Goal: Task Accomplishment & Management: Manage account settings

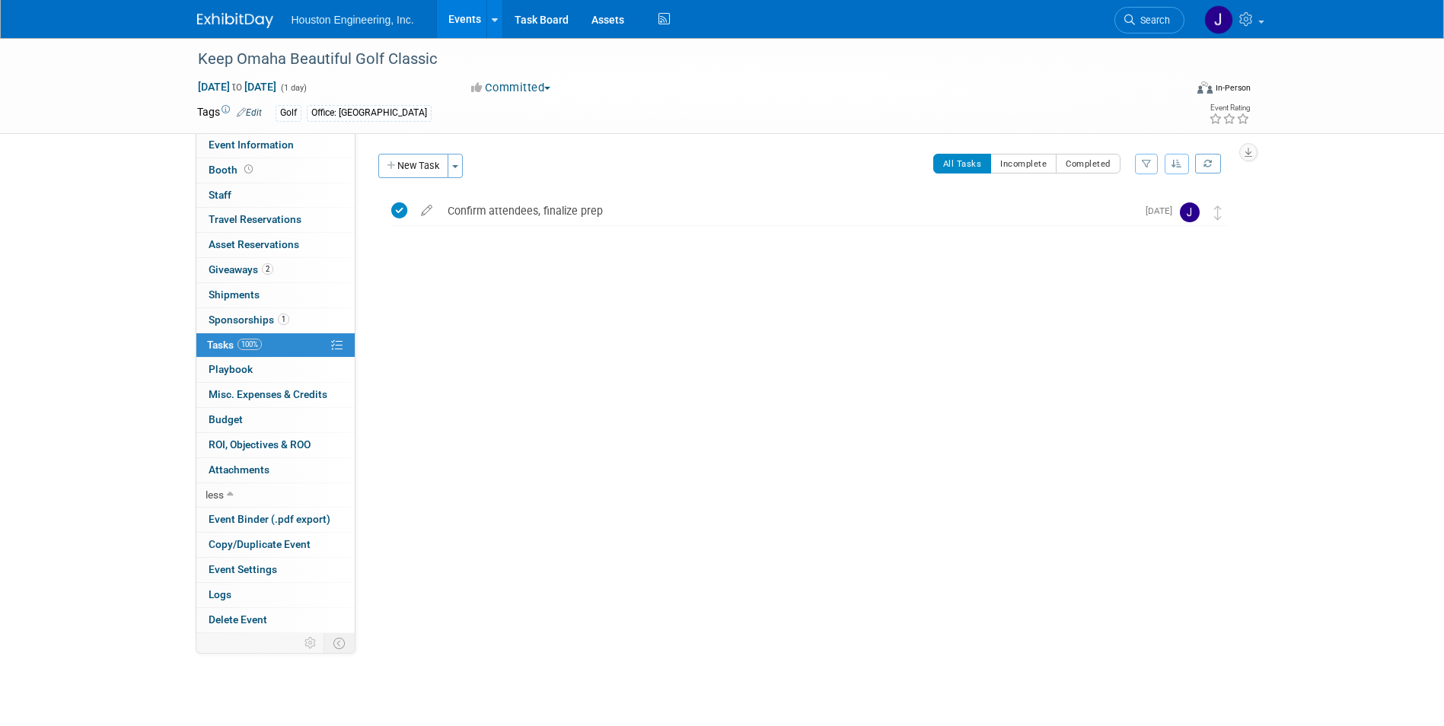
drag, startPoint x: 1162, startPoint y: 499, endPoint x: 1124, endPoint y: 474, distance: 45.4
click at [1162, 499] on div "Status: 1 - GNG/KO Needed 2 - Post KO/Active Planning 3 - Reg/Prep Done Unanet …" at bounding box center [802, 383] width 892 height 500
click at [253, 145] on span "Event Information" at bounding box center [251, 145] width 85 height 12
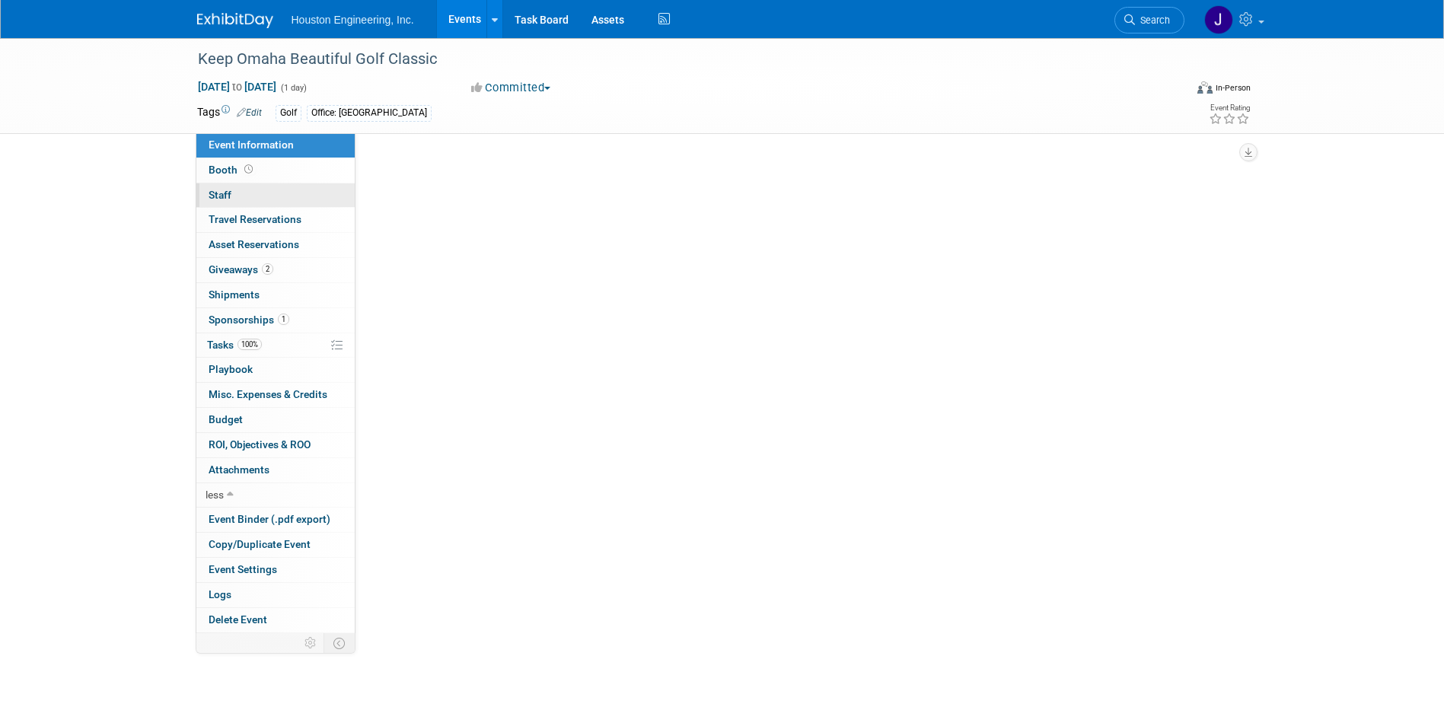
select select "3 - Reg/Prep Done"
select select "No"
select select "Community/Prof Orgs"
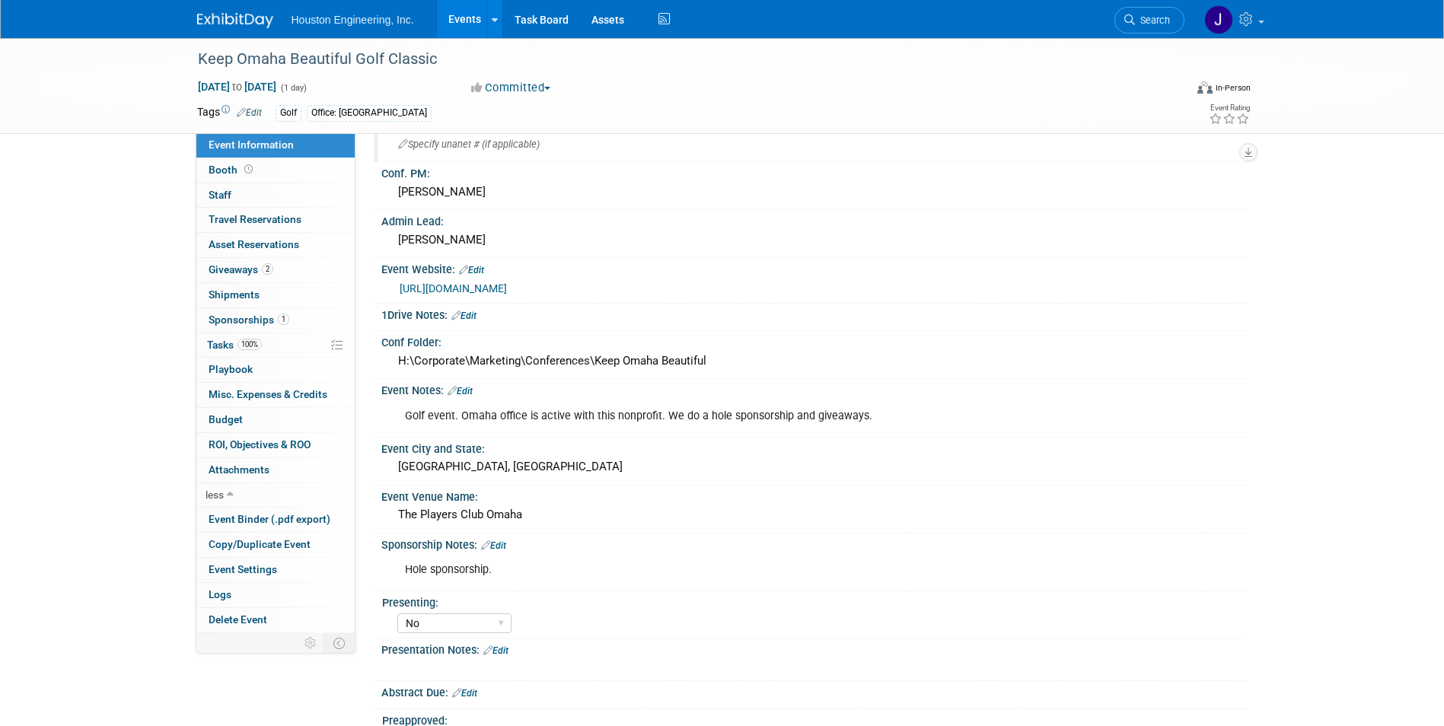
scroll to position [189, 0]
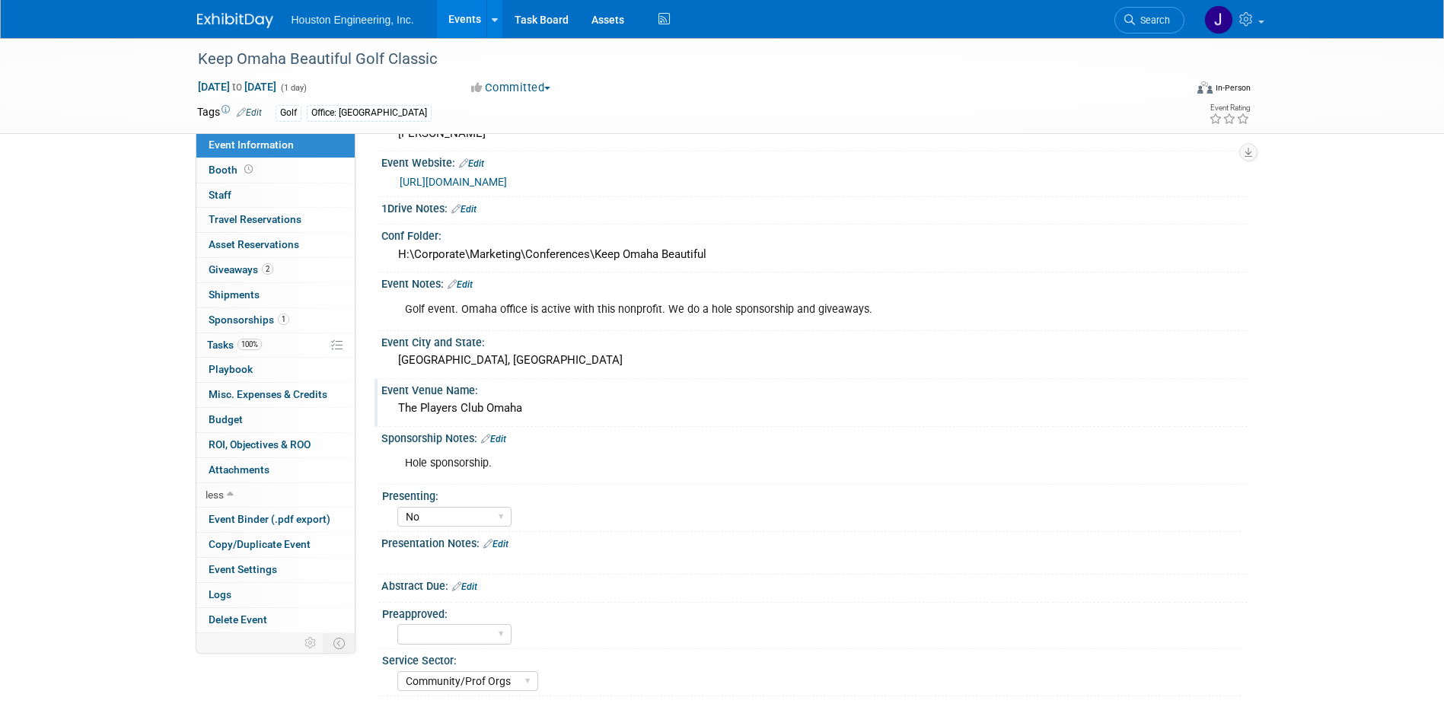
click at [604, 419] on div "The Players Club Omaha" at bounding box center [815, 409] width 844 height 24
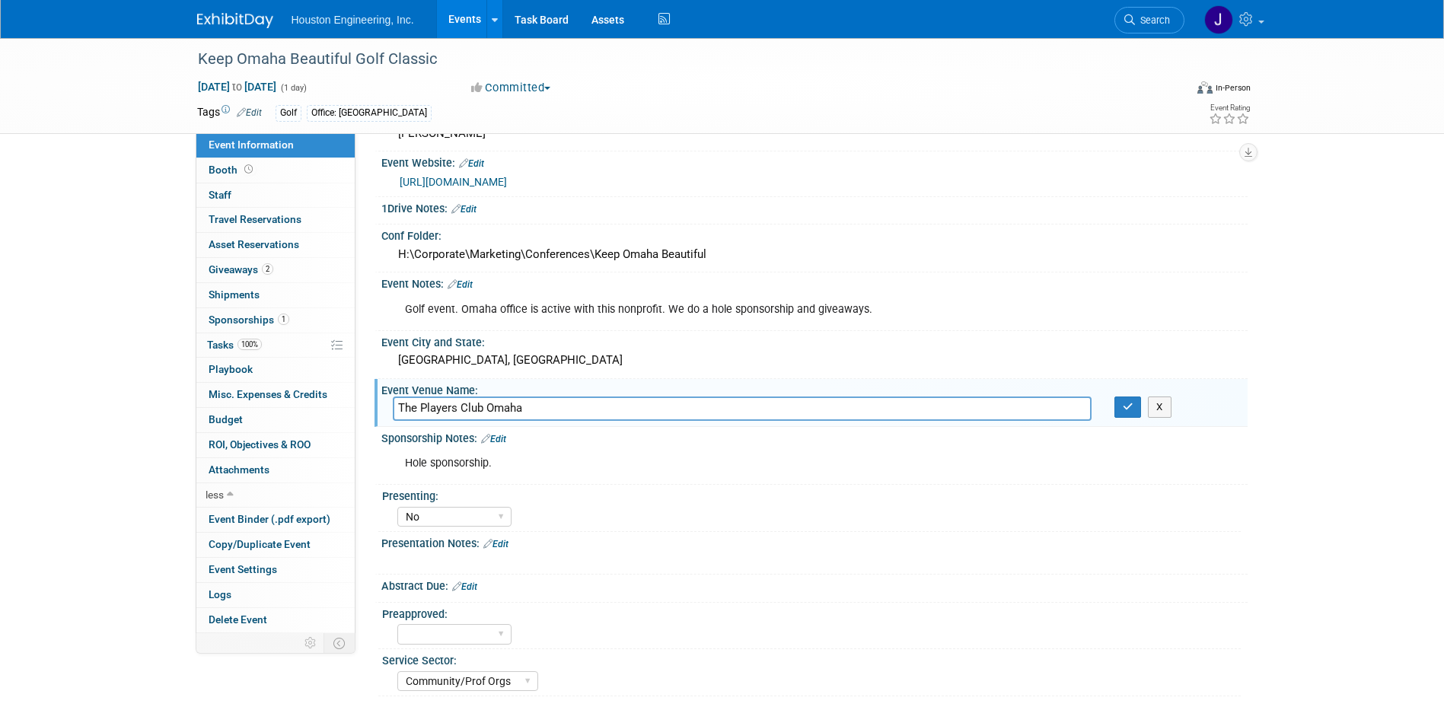
click at [770, 509] on div "Yes No Pending" at bounding box center [819, 515] width 844 height 24
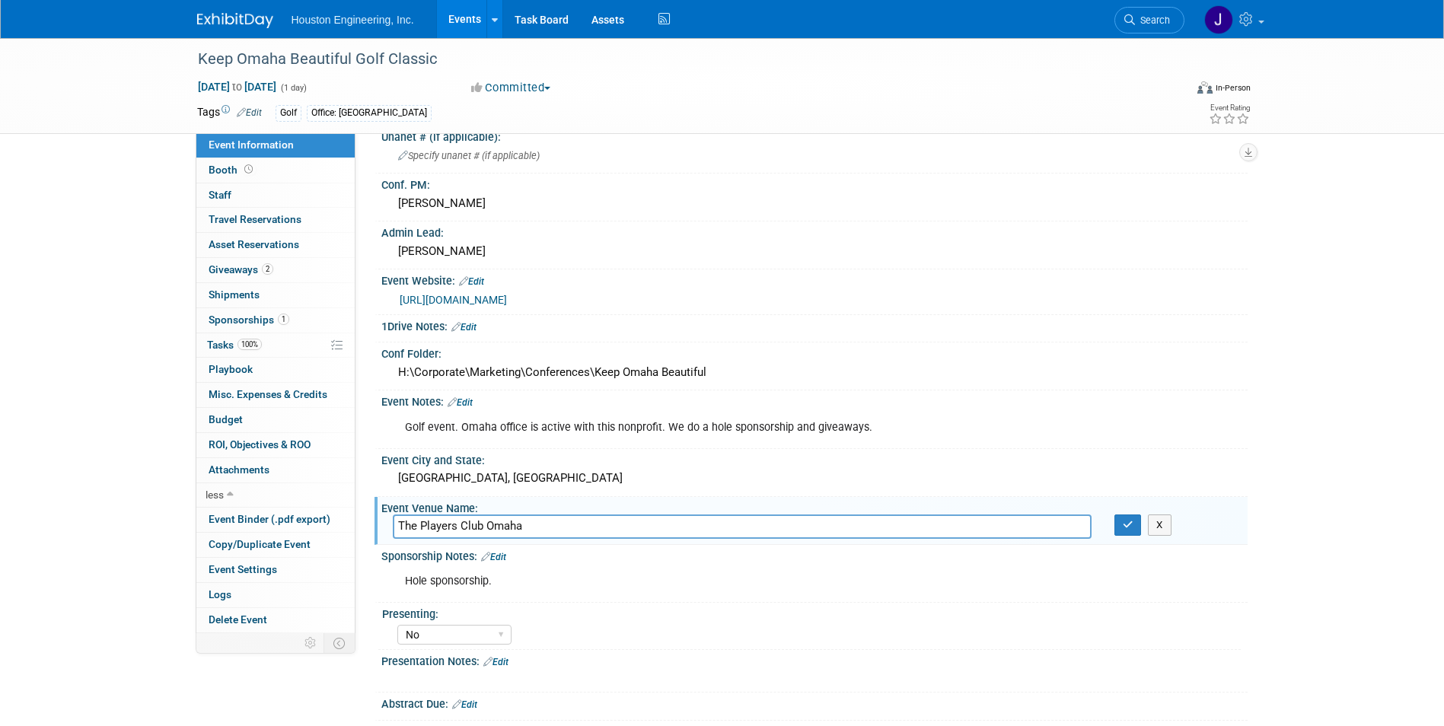
scroll to position [37, 0]
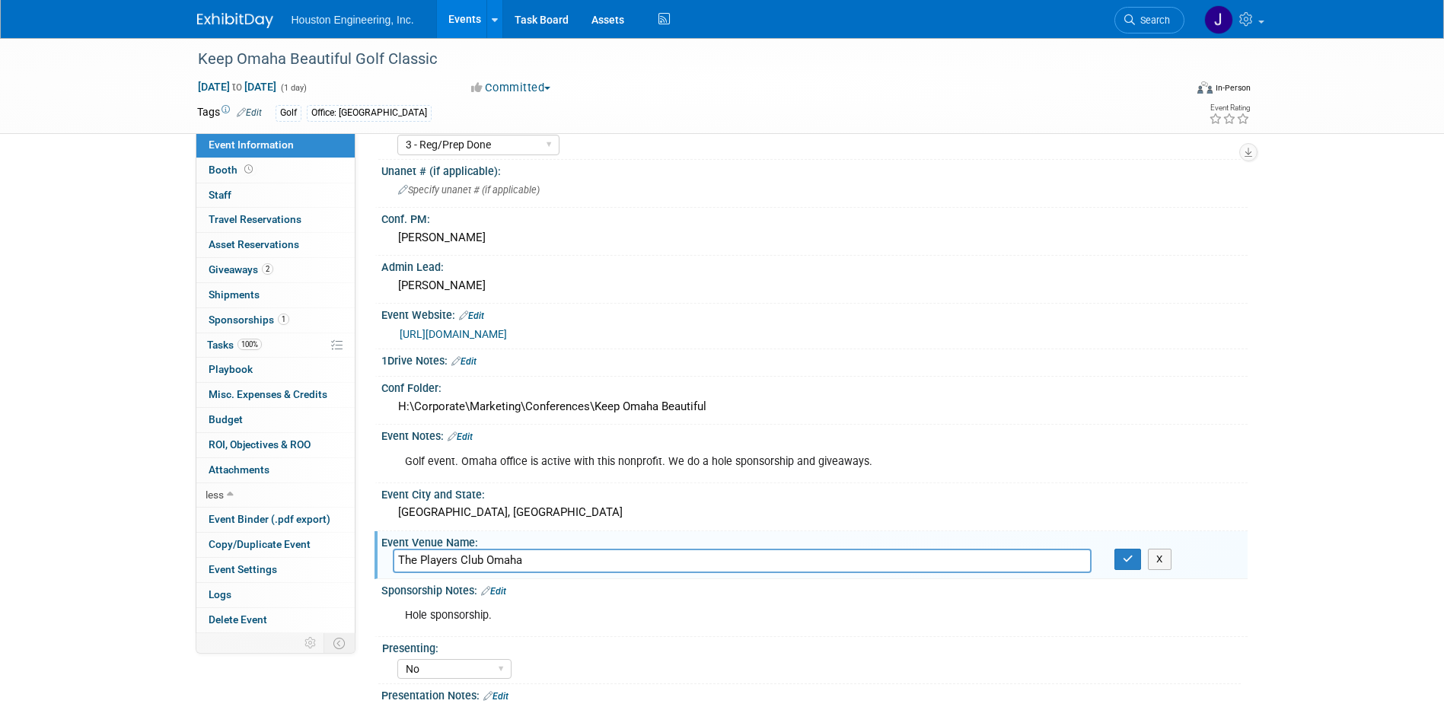
click at [1018, 324] on div "Event Website: Edit [URL][DOMAIN_NAME]" at bounding box center [811, 327] width 873 height 46
click at [90, 417] on div "Keep Omaha Beautiful Golf Classic [DATE] to [DATE] (1 day) [DATE] to [DATE] Com…" at bounding box center [722, 441] width 1444 height 878
click at [228, 348] on span "Tasks 100%" at bounding box center [234, 345] width 55 height 12
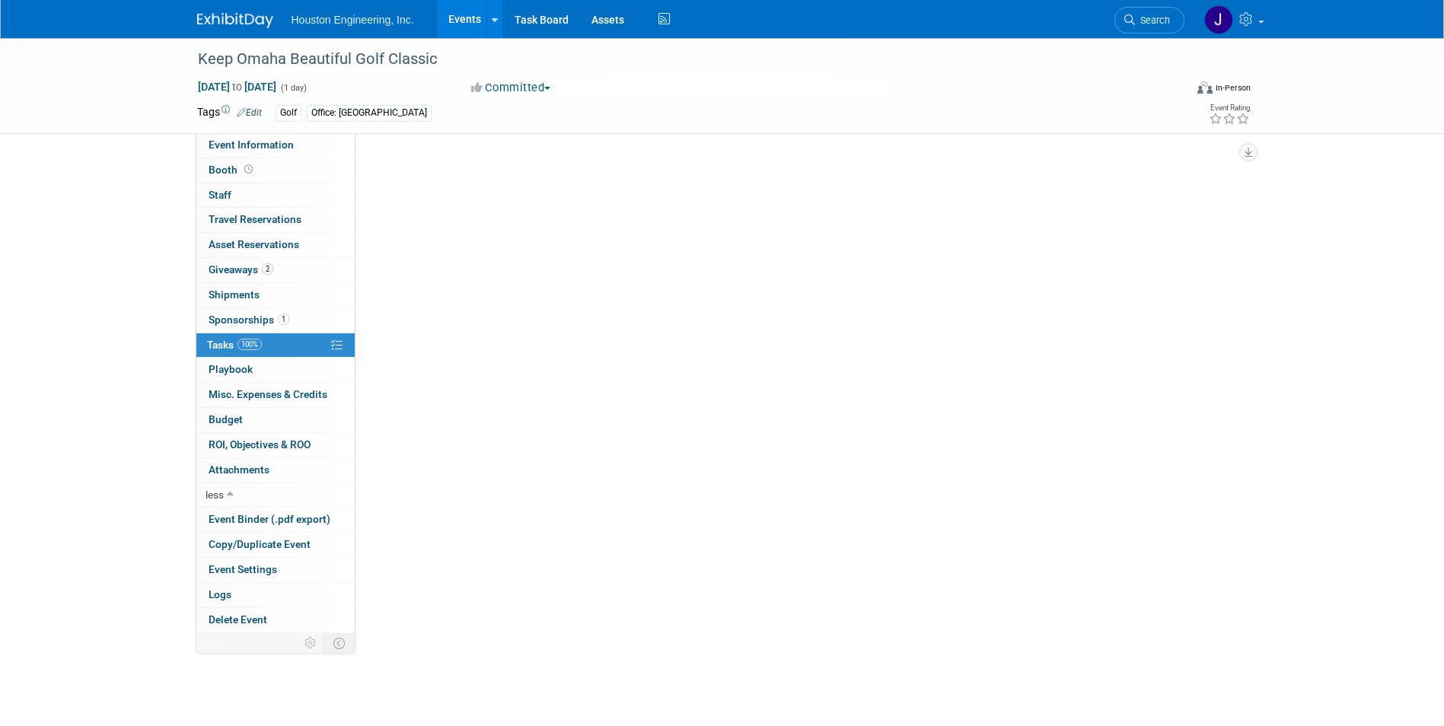
scroll to position [0, 0]
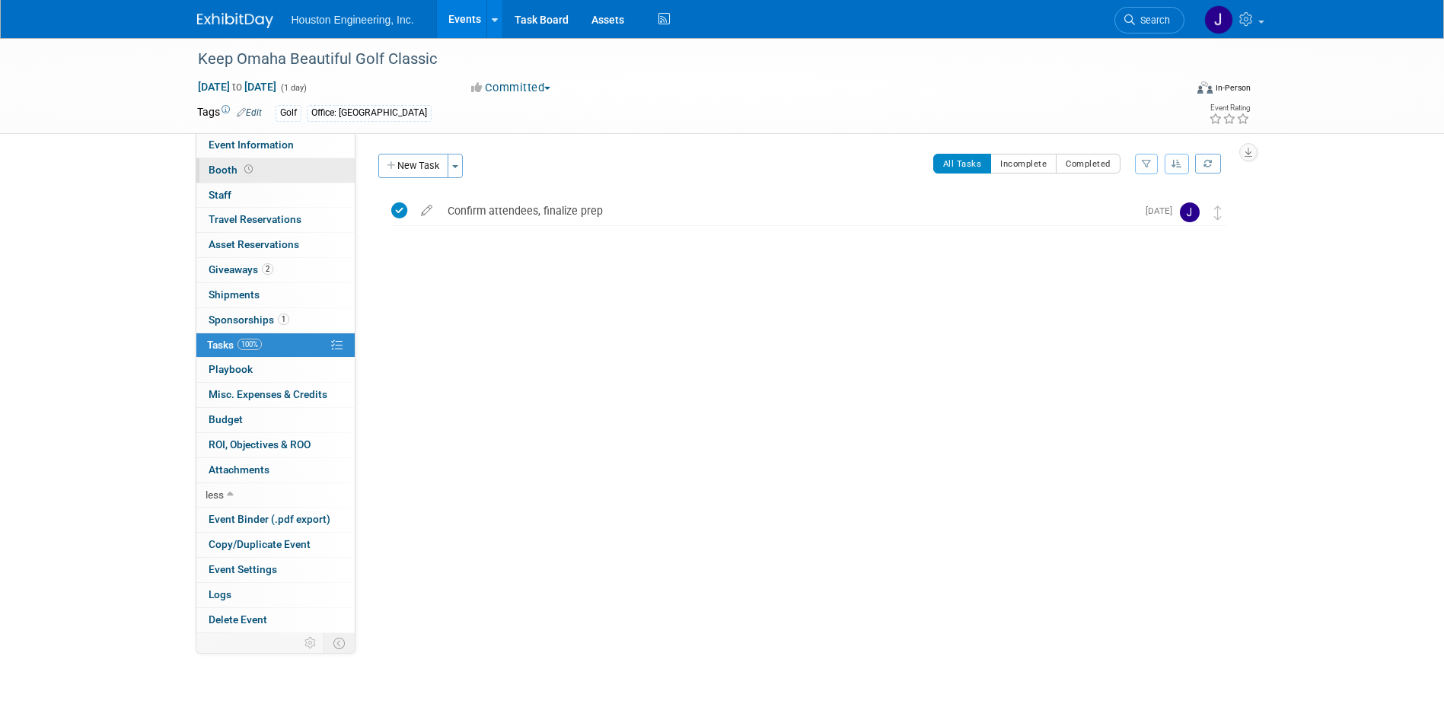
click at [229, 170] on span "Booth" at bounding box center [232, 170] width 47 height 12
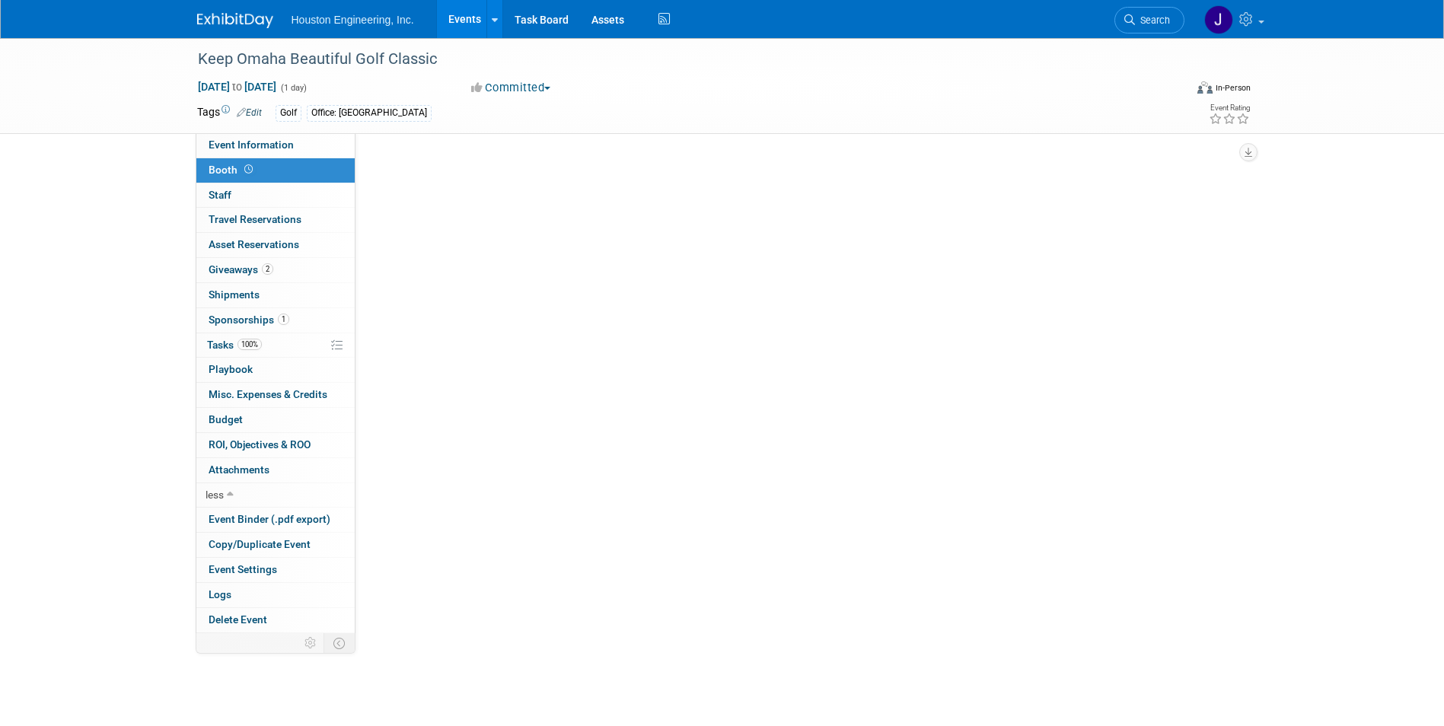
select select "No"
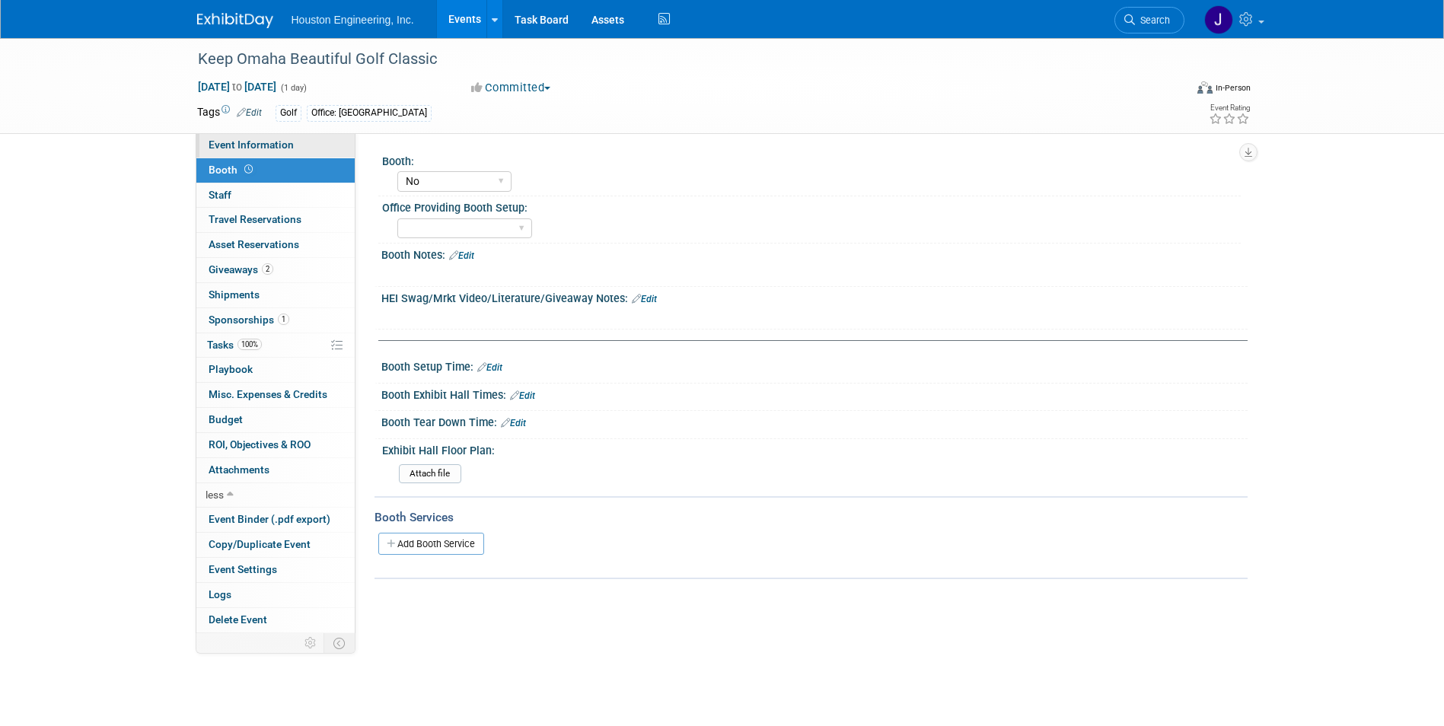
click at [244, 141] on span "Event Information" at bounding box center [251, 145] width 85 height 12
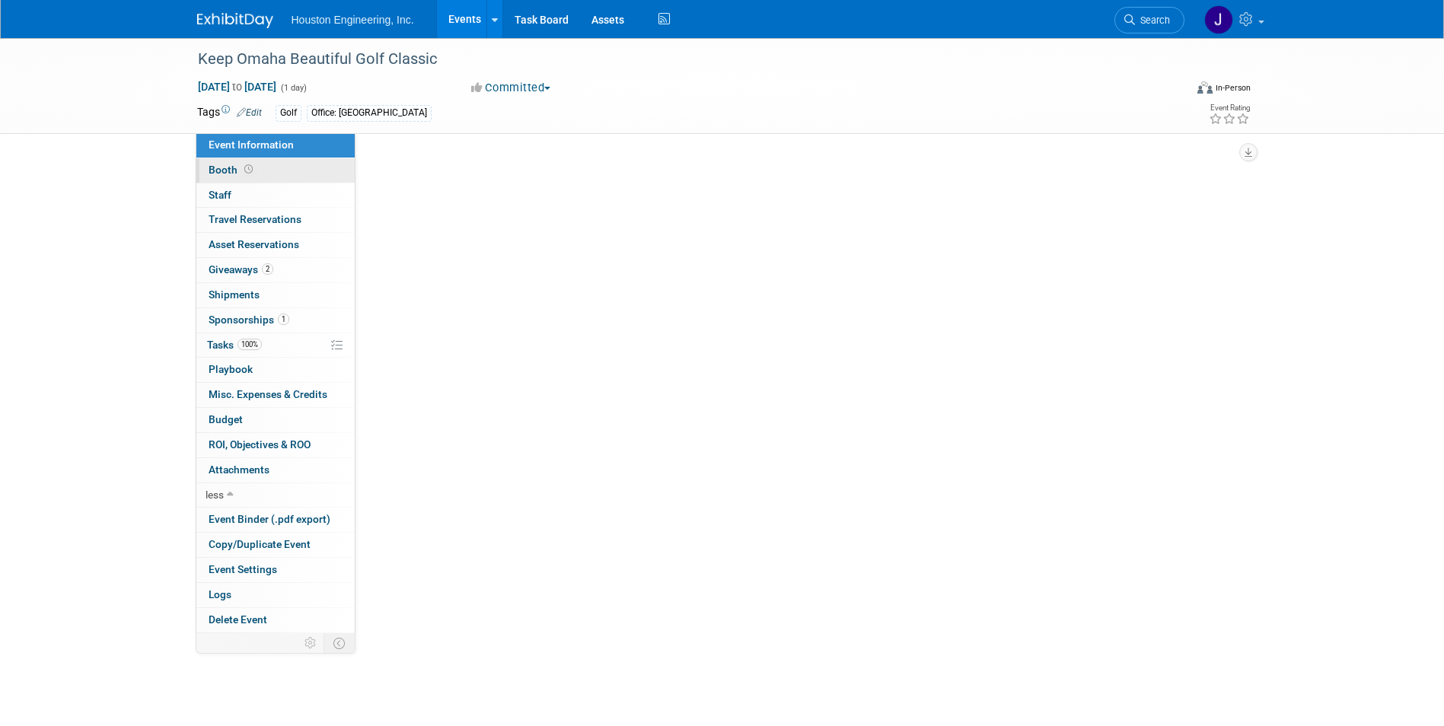
select select "3 - Reg/Prep Done"
select select "No"
select select "Community/Prof Orgs"
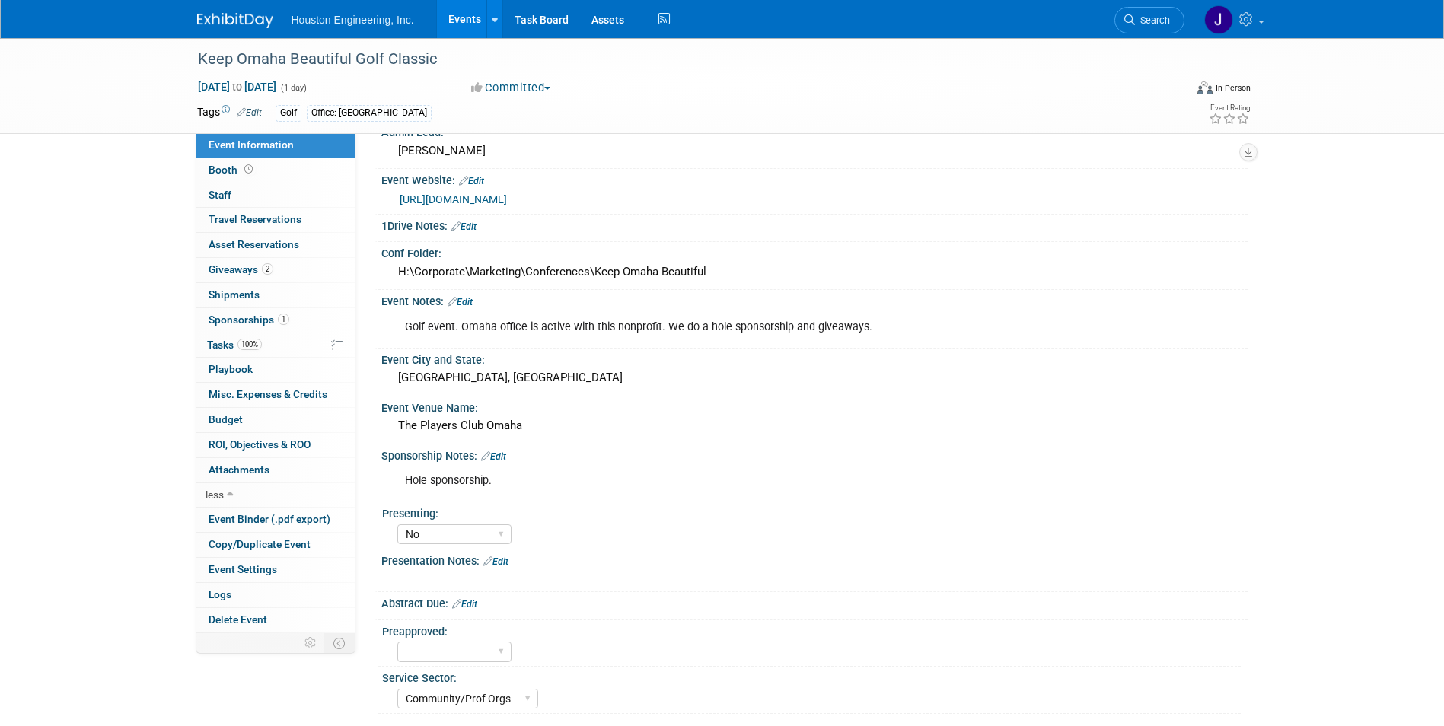
scroll to position [189, 0]
